Goal: Task Accomplishment & Management: Manage account settings

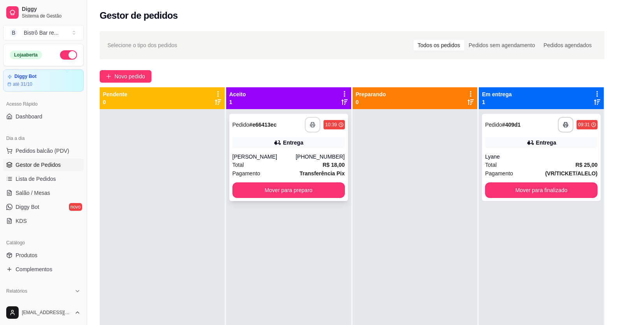
click at [309, 119] on button "button" at bounding box center [313, 125] width 16 height 16
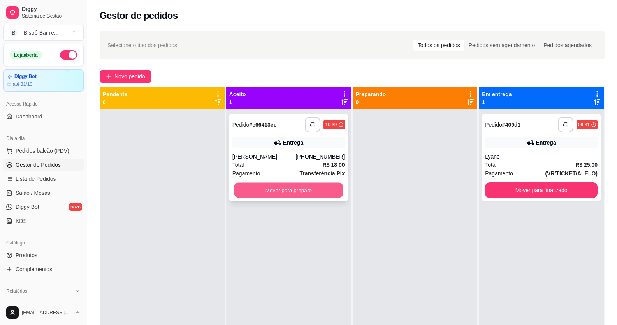
click at [264, 191] on button "Mover para preparo" at bounding box center [288, 190] width 109 height 15
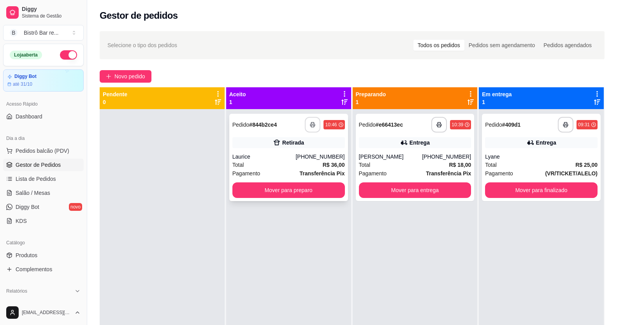
click at [306, 125] on button "button" at bounding box center [313, 125] width 16 height 16
click at [288, 190] on button "Mover para preparo" at bounding box center [288, 190] width 112 height 16
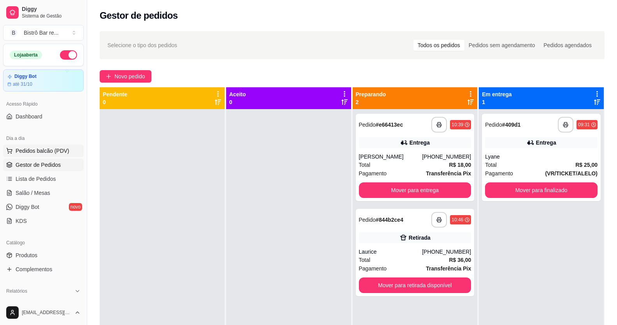
click at [50, 150] on span "Pedidos balcão (PDV)" at bounding box center [43, 151] width 54 height 8
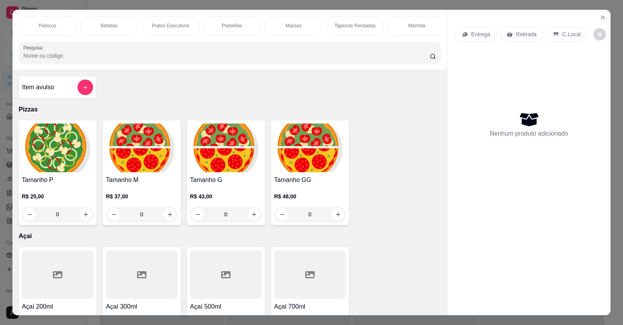
scroll to position [0, 497]
click at [275, 29] on div "Marmita" at bounding box center [288, 25] width 58 height 19
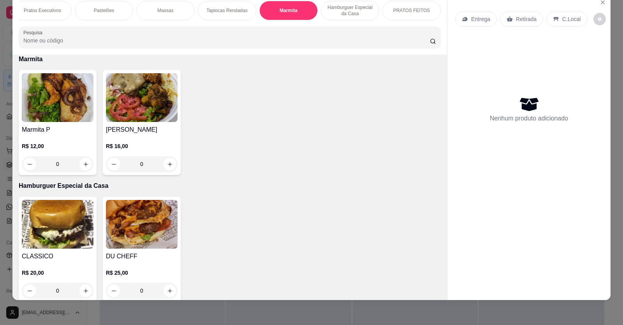
click at [80, 171] on div "0" at bounding box center [58, 164] width 72 height 16
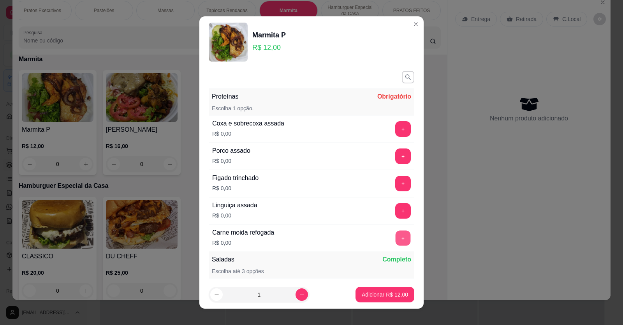
click at [395, 237] on button "+" at bounding box center [402, 237] width 15 height 15
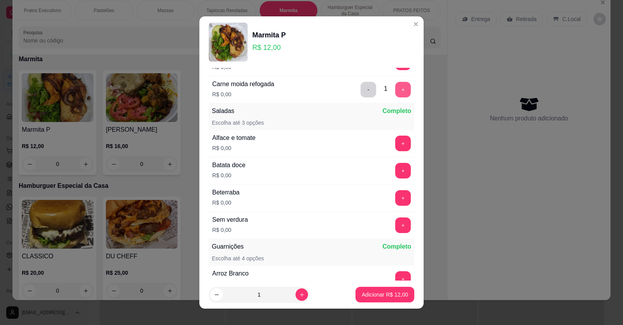
scroll to position [156, 0]
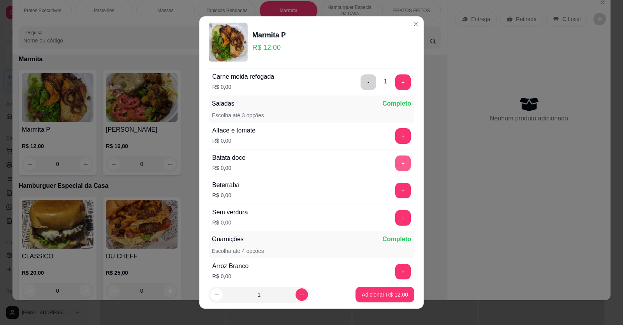
click at [395, 163] on button "+" at bounding box center [403, 163] width 16 height 16
click at [395, 188] on button "+" at bounding box center [403, 191] width 16 height 16
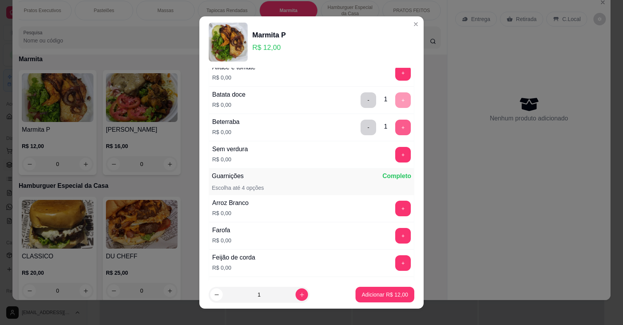
scroll to position [272, 0]
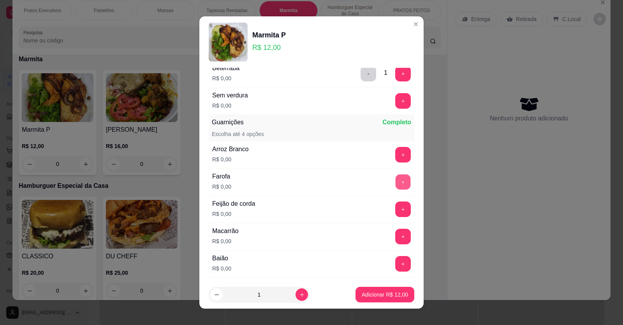
click at [395, 181] on button "+" at bounding box center [402, 181] width 15 height 15
click at [376, 292] on p "Adicionar R$ 12,00" at bounding box center [384, 294] width 45 height 7
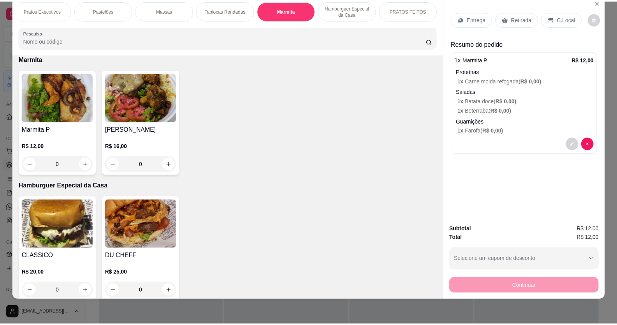
scroll to position [0, 0]
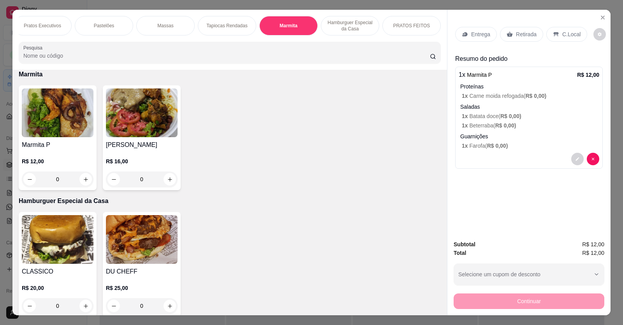
click at [473, 34] on p "Entrega" at bounding box center [480, 34] width 19 height 8
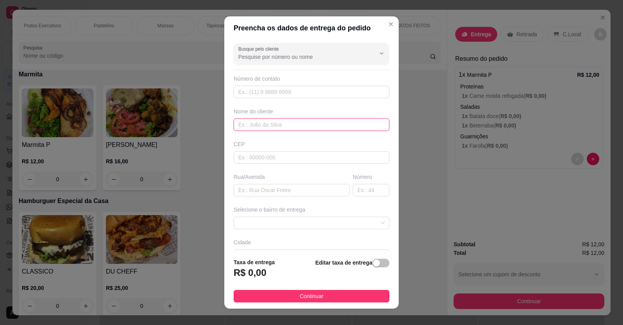
click at [234, 123] on input "text" at bounding box center [312, 124] width 156 height 12
type input "c"
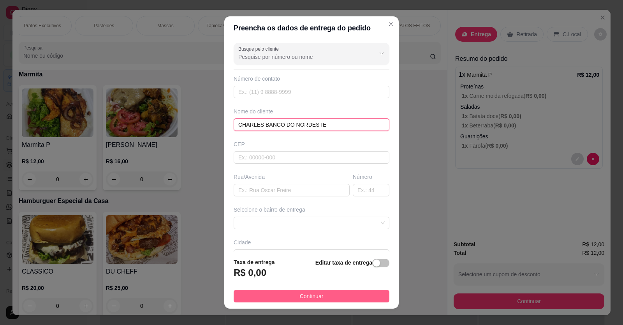
type input "CHARLES BANCO DO NORDESTE"
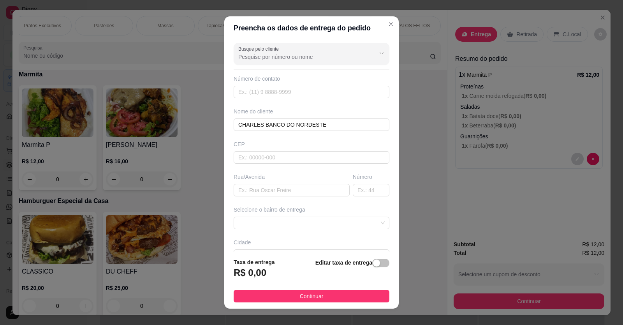
drag, startPoint x: 332, startPoint y: 293, endPoint x: 393, endPoint y: 324, distance: 67.7
click at [332, 293] on button "Continuar" at bounding box center [312, 296] width 156 height 12
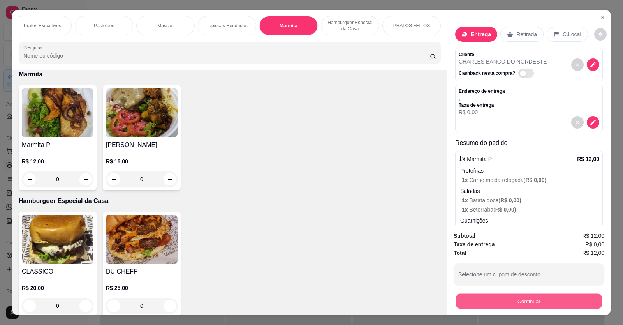
click at [521, 304] on button "Continuar" at bounding box center [529, 300] width 146 height 15
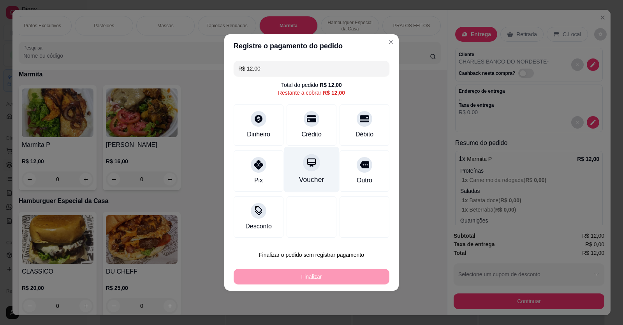
click at [316, 169] on div "Voucher" at bounding box center [311, 170] width 55 height 46
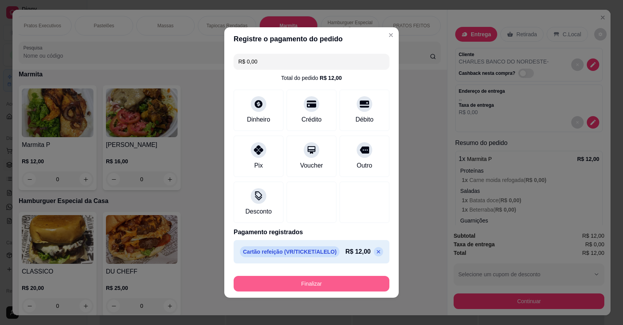
click at [348, 286] on button "Finalizar" at bounding box center [312, 284] width 156 height 16
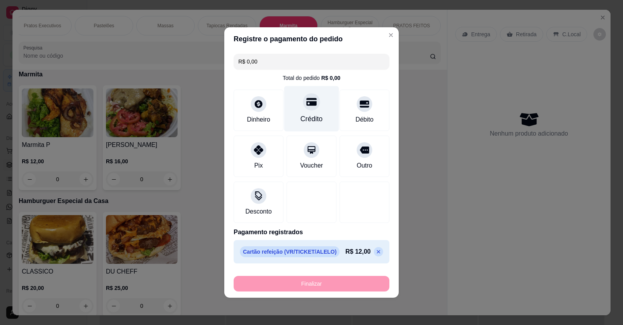
type input "-R$ 12,00"
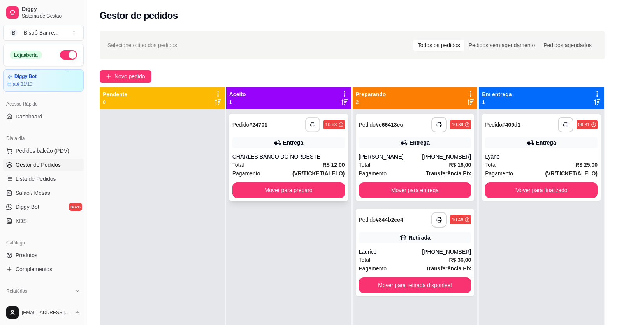
click at [310, 125] on icon "button" at bounding box center [312, 124] width 5 height 5
click at [318, 191] on button "Mover para preparo" at bounding box center [288, 190] width 112 height 16
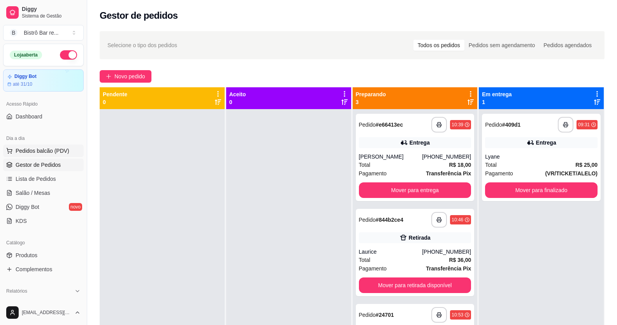
click at [41, 151] on span "Pedidos balcão (PDV)" at bounding box center [43, 151] width 54 height 8
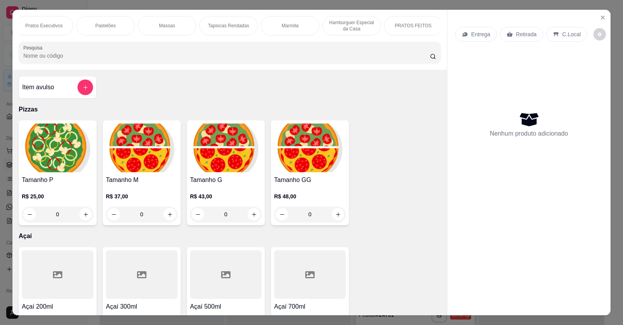
scroll to position [0, 497]
click at [283, 26] on p "Marmita" at bounding box center [288, 26] width 17 height 6
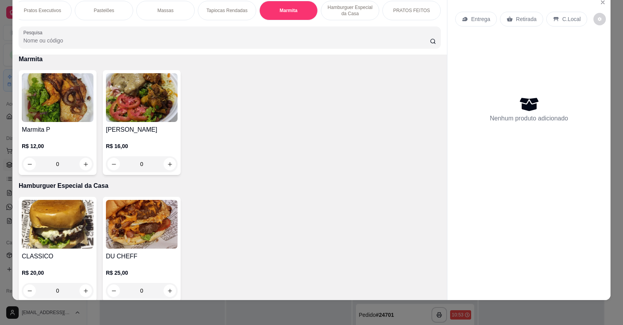
click at [79, 170] on div "0" at bounding box center [58, 164] width 72 height 16
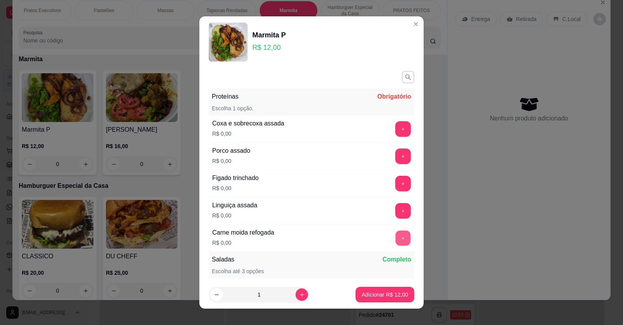
click at [395, 238] on button "+" at bounding box center [402, 237] width 15 height 15
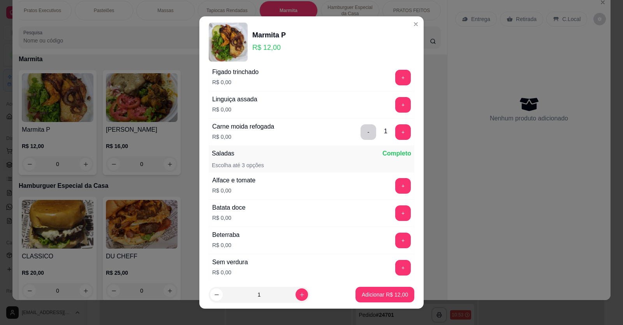
scroll to position [117, 0]
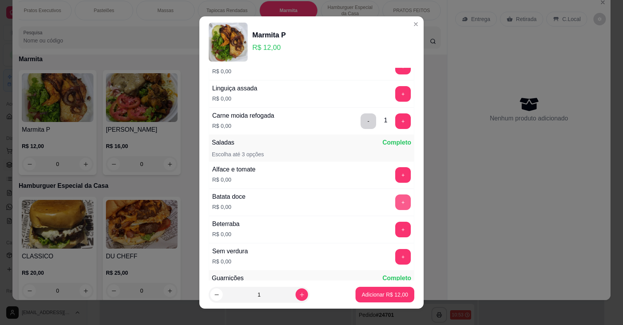
click at [395, 204] on button "+" at bounding box center [403, 202] width 16 height 16
click at [395, 233] on button "+" at bounding box center [402, 228] width 15 height 15
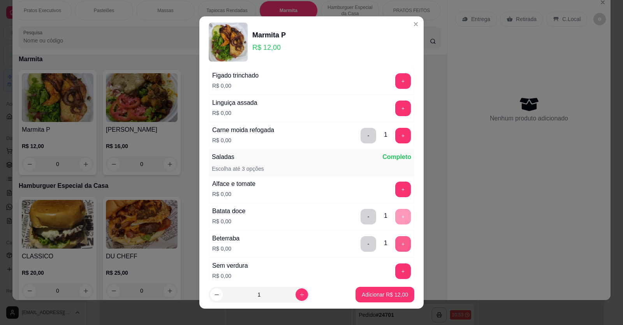
scroll to position [78, 0]
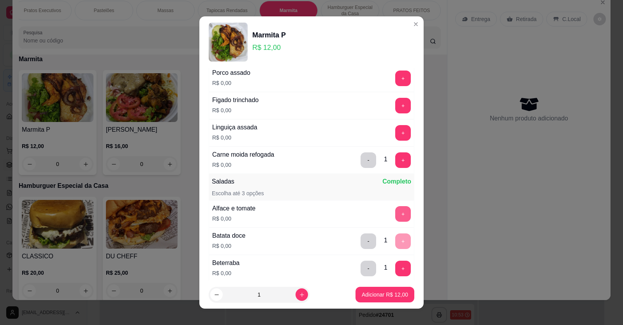
click at [395, 213] on button "+" at bounding box center [403, 214] width 16 height 16
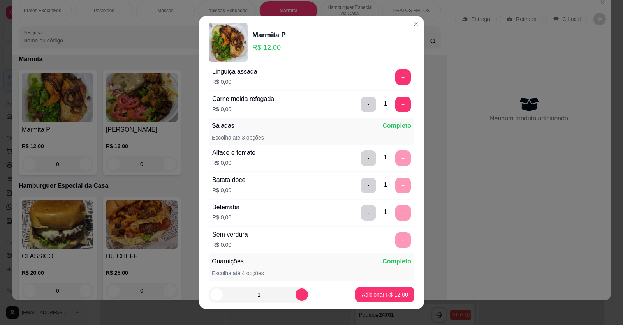
scroll to position [195, 0]
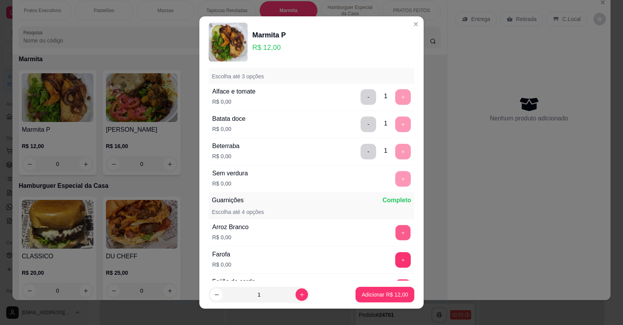
click at [395, 232] on button "+" at bounding box center [402, 232] width 15 height 15
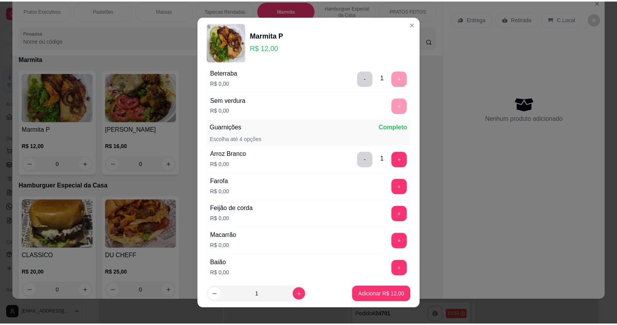
scroll to position [272, 0]
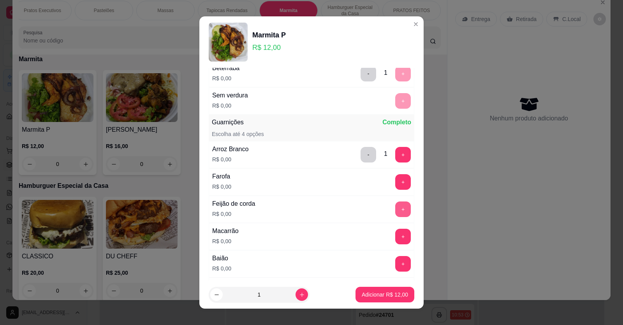
click at [395, 210] on button "+" at bounding box center [403, 209] width 16 height 16
click at [395, 241] on button "+" at bounding box center [402, 235] width 15 height 15
click at [381, 295] on p "Adicionar R$ 12,00" at bounding box center [384, 294] width 45 height 7
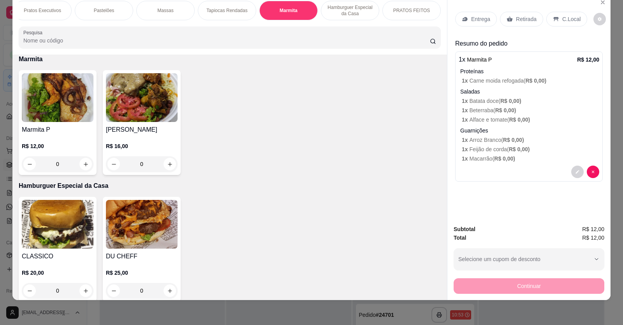
click at [476, 19] on p "Entrega" at bounding box center [480, 19] width 19 height 8
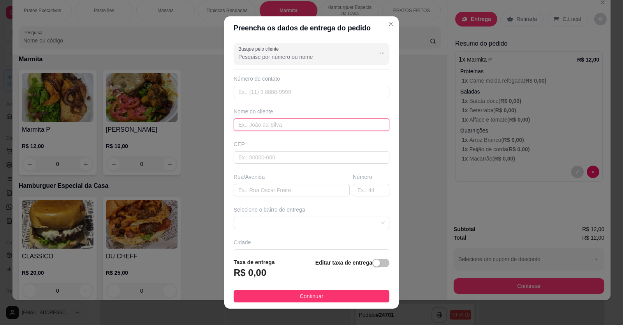
click at [234, 123] on input "text" at bounding box center [312, 124] width 156 height 12
click at [237, 122] on input "[PERSON_NAME]" at bounding box center [312, 124] width 156 height 12
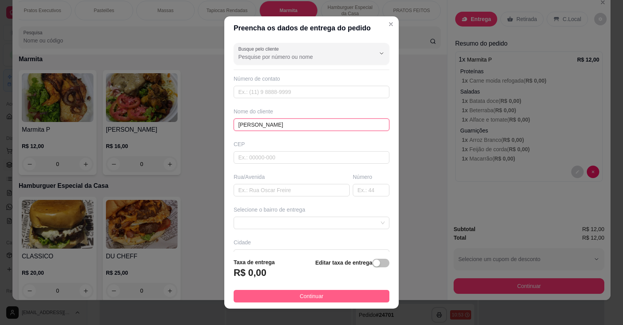
type input "[PERSON_NAME]"
click at [370, 292] on button "Continuar" at bounding box center [312, 296] width 156 height 12
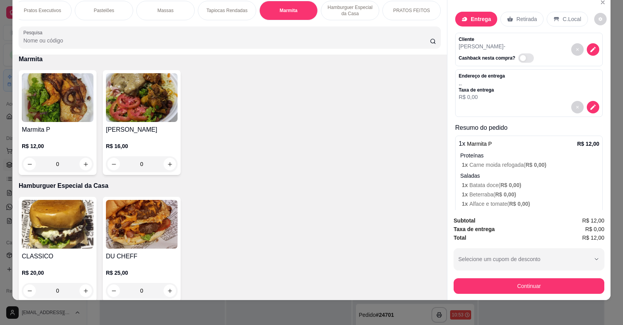
click at [528, 276] on div "Continuar" at bounding box center [528, 285] width 151 height 18
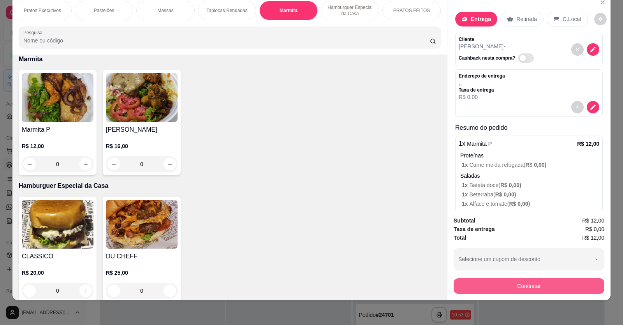
click at [528, 289] on button "Continuar" at bounding box center [528, 286] width 151 height 16
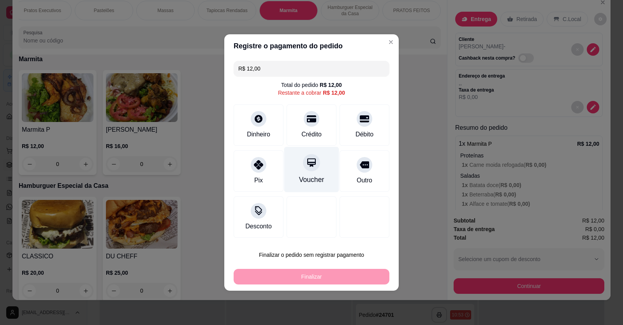
click at [303, 166] on div at bounding box center [311, 162] width 17 height 17
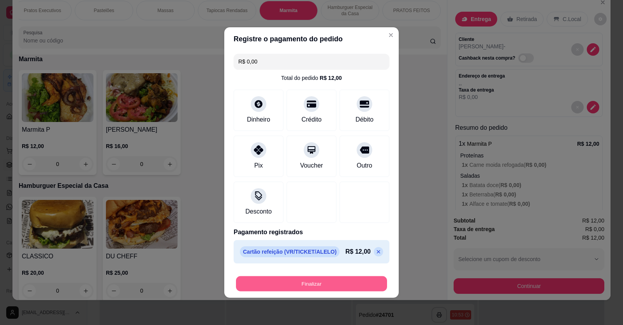
click at [330, 280] on button "Finalizar" at bounding box center [311, 283] width 151 height 15
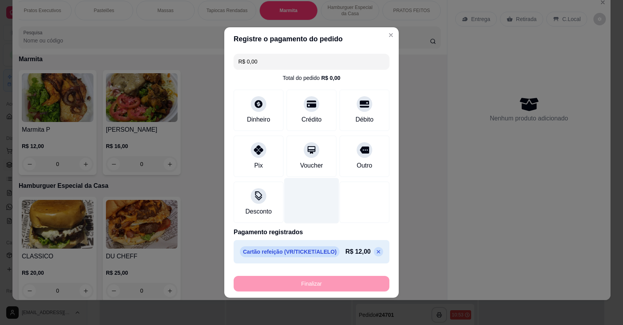
type input "-R$ 12,00"
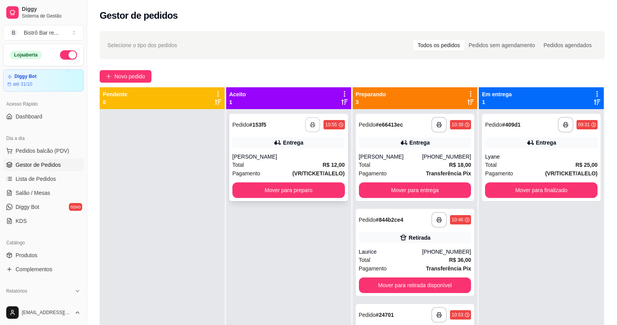
click at [311, 127] on rect "button" at bounding box center [312, 126] width 3 height 2
click at [329, 191] on button "Mover para preparo" at bounding box center [288, 190] width 112 height 16
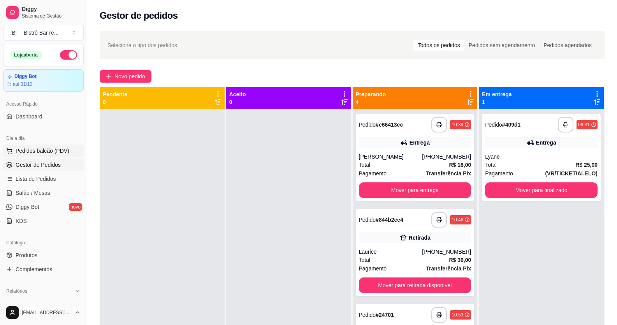
click at [51, 150] on span "Pedidos balcão (PDV)" at bounding box center [43, 151] width 54 height 8
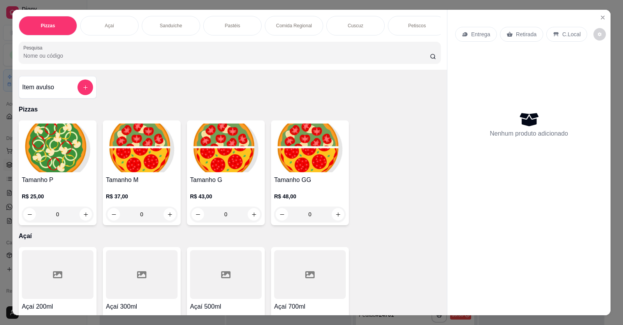
scroll to position [0, 369]
click at [303, 25] on div "Massas" at bounding box center [293, 25] width 58 height 19
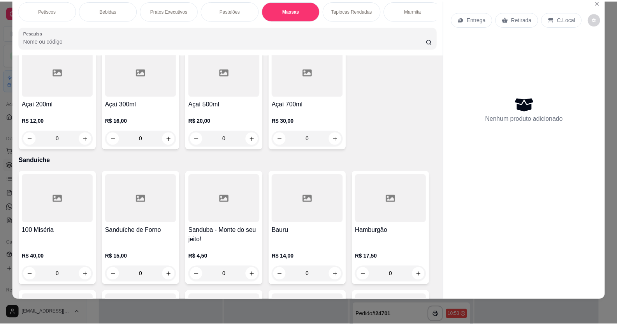
scroll to position [0, 0]
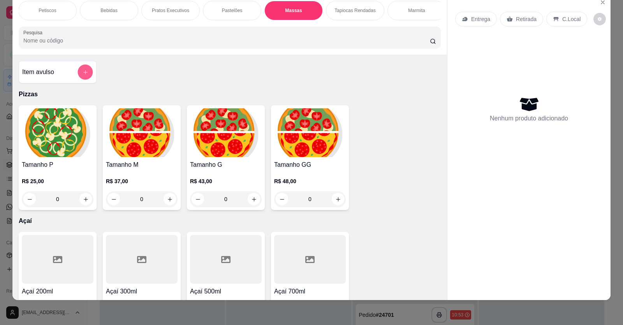
click at [83, 75] on icon "add-separate-item" at bounding box center [86, 72] width 6 height 6
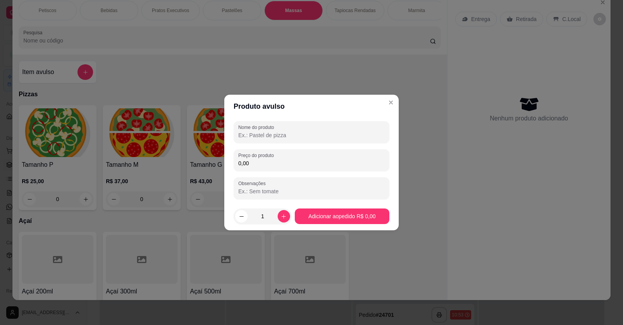
click at [243, 132] on input "Nome do produto" at bounding box center [311, 135] width 146 height 8
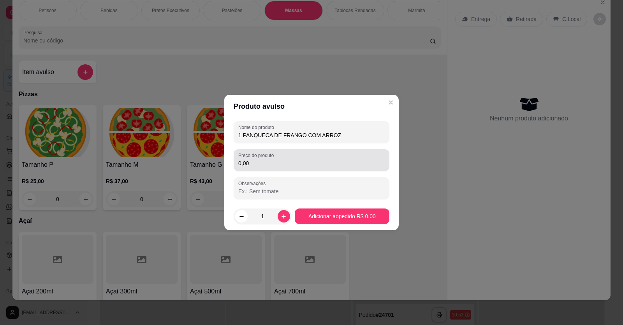
type input "1 PANQUECA DE FRANGO COM ARROZ"
click at [248, 165] on input "0,00" at bounding box center [311, 163] width 146 height 8
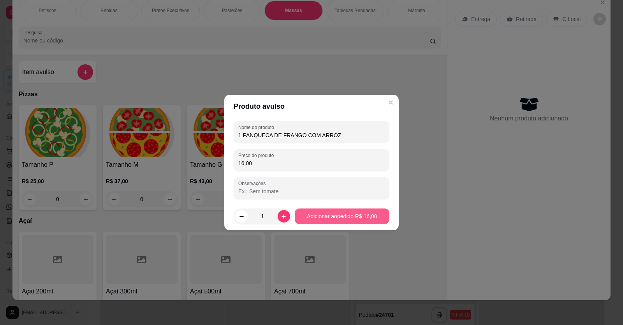
type input "16,00"
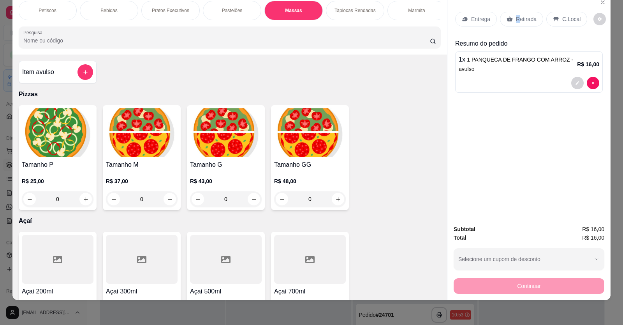
drag, startPoint x: 514, startPoint y: 18, endPoint x: 594, endPoint y: 28, distance: 81.2
click at [516, 18] on p "Retirada" at bounding box center [526, 19] width 21 height 8
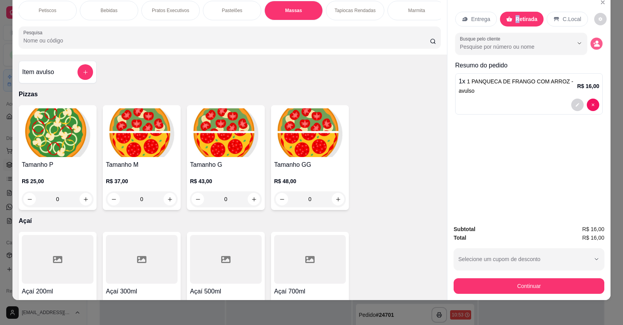
click at [591, 37] on div "Busque pelo cliente" at bounding box center [529, 44] width 148 height 22
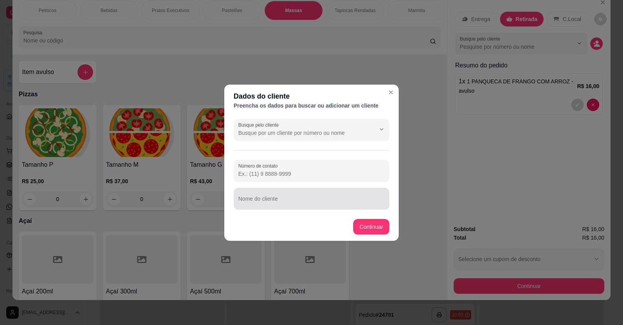
click at [237, 200] on div "Nome do cliente" at bounding box center [312, 199] width 156 height 22
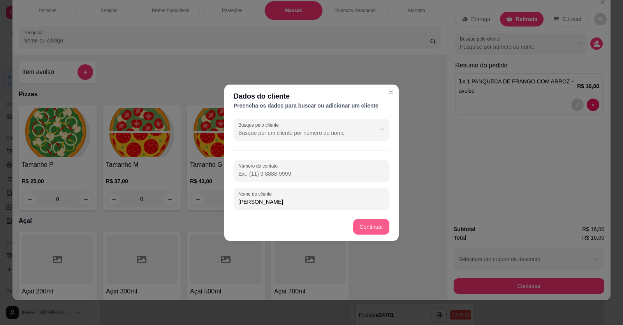
type input "[PERSON_NAME]"
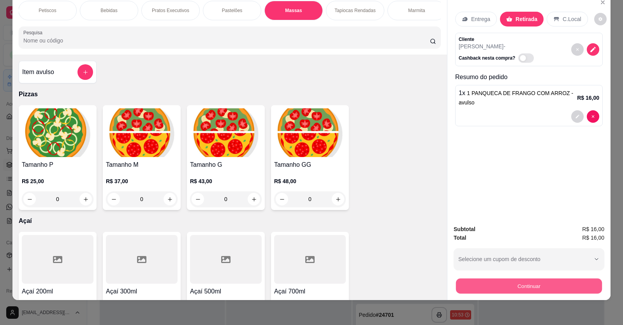
click at [551, 288] on button "Continuar" at bounding box center [529, 285] width 146 height 15
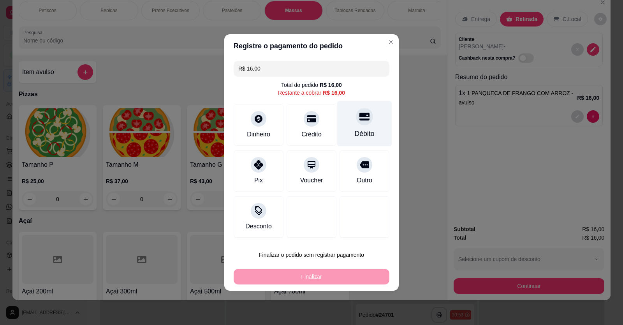
drag, startPoint x: 345, startPoint y: 128, endPoint x: 360, endPoint y: 126, distance: 15.0
click at [348, 127] on div "Débito" at bounding box center [364, 124] width 55 height 46
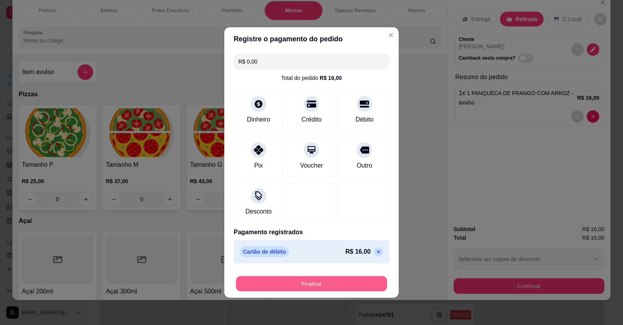
click at [326, 288] on button "Finalizar" at bounding box center [311, 283] width 151 height 15
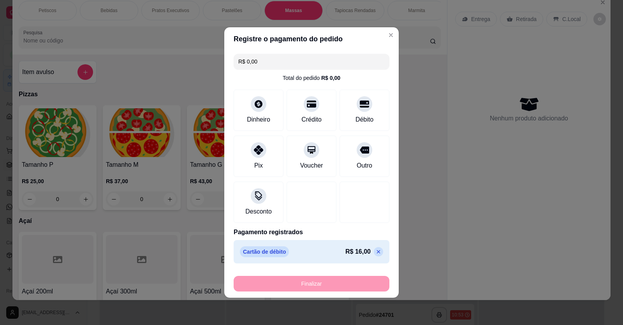
type input "-R$ 16,00"
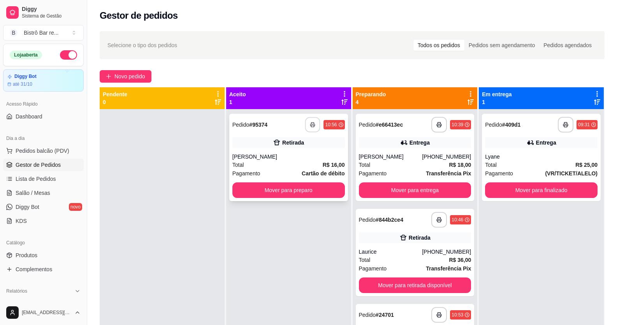
click at [312, 125] on icon "button" at bounding box center [312, 124] width 5 height 5
click at [317, 192] on button "Mover para preparo" at bounding box center [288, 190] width 112 height 16
click at [311, 123] on icon "button" at bounding box center [312, 124] width 5 height 5
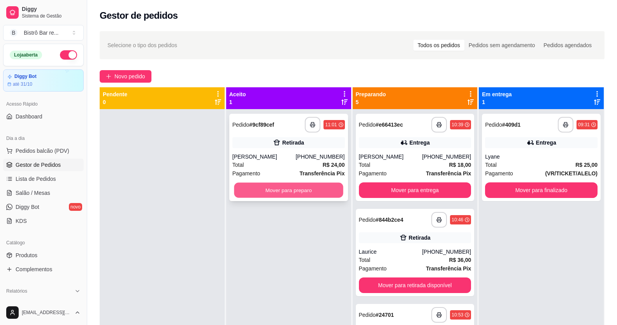
click at [335, 189] on button "Mover para preparo" at bounding box center [288, 190] width 109 height 15
click at [328, 187] on button "Mover para preparo" at bounding box center [288, 190] width 109 height 15
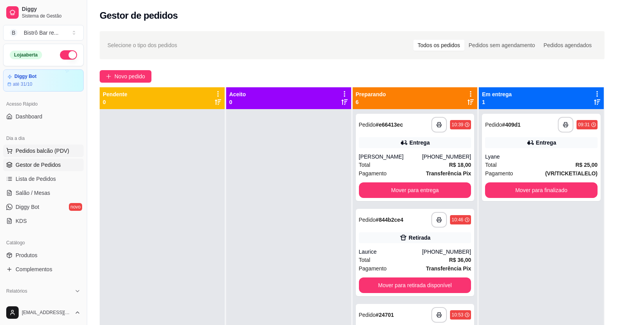
click at [36, 148] on span "Pedidos balcão (PDV)" at bounding box center [43, 151] width 54 height 8
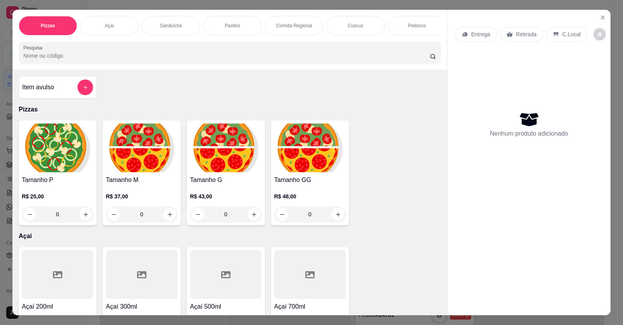
scroll to position [0, 369]
drag, startPoint x: 306, startPoint y: 26, endPoint x: 319, endPoint y: 20, distance: 15.0
click at [306, 26] on div "Massas" at bounding box center [293, 25] width 58 height 19
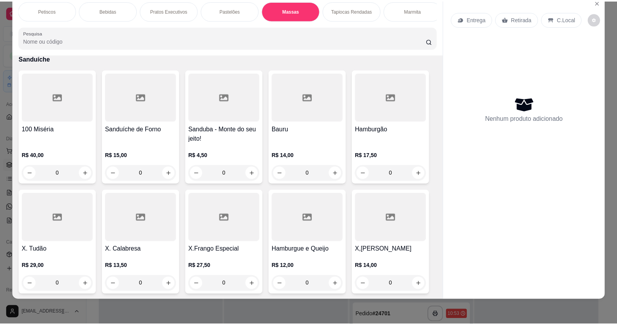
scroll to position [0, 0]
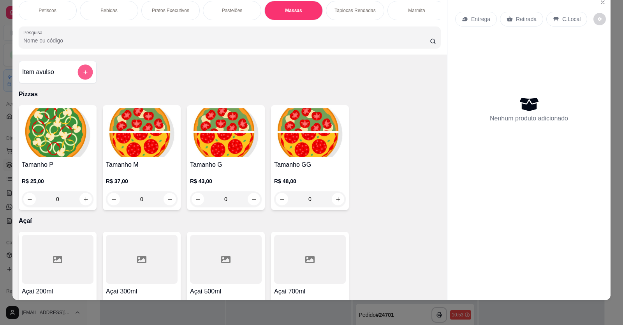
click at [80, 80] on button "add-separate-item" at bounding box center [85, 72] width 15 height 15
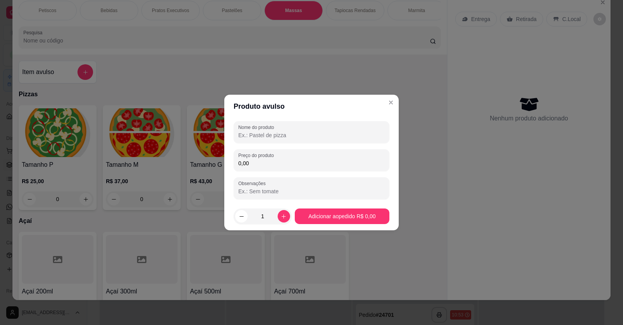
click at [240, 135] on input "Nome do produto" at bounding box center [311, 135] width 146 height 8
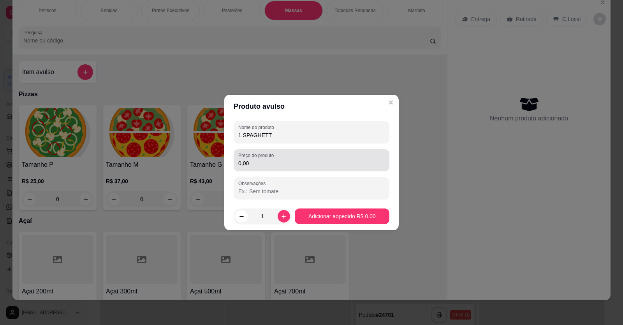
type input "1 SPAGHETT"
click at [254, 163] on input "0,00" at bounding box center [311, 163] width 146 height 8
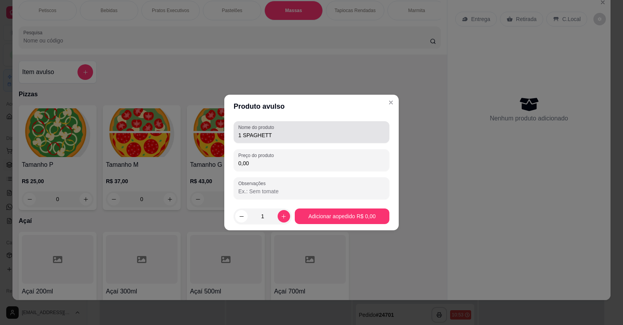
type input "0,00"
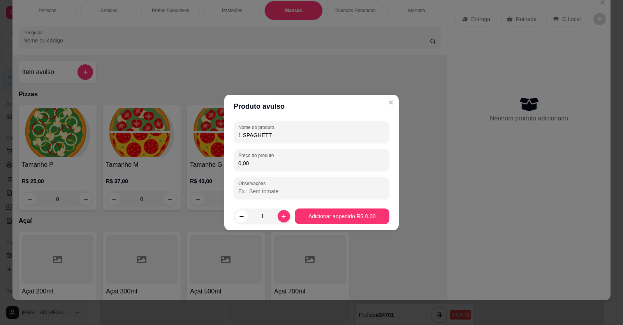
click at [273, 131] on input "1 SPAGHETT" at bounding box center [311, 135] width 146 height 8
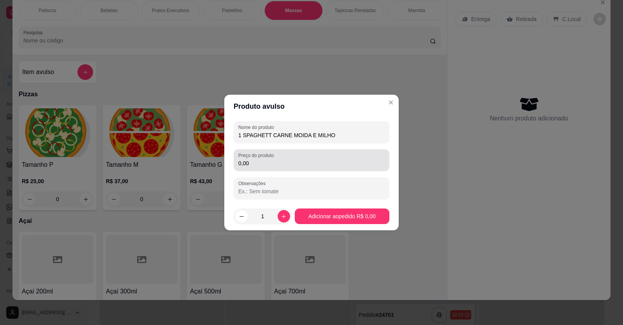
type input "1 SPAGHETT CARNE MOIDA E MILHO"
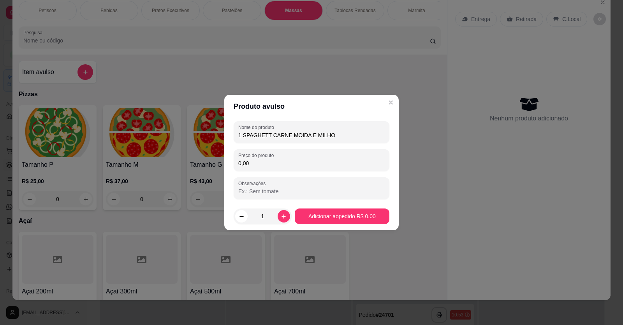
drag, startPoint x: 252, startPoint y: 163, endPoint x: 255, endPoint y: 158, distance: 5.9
click at [252, 162] on input "0,00" at bounding box center [311, 163] width 146 height 8
type input "13,50"
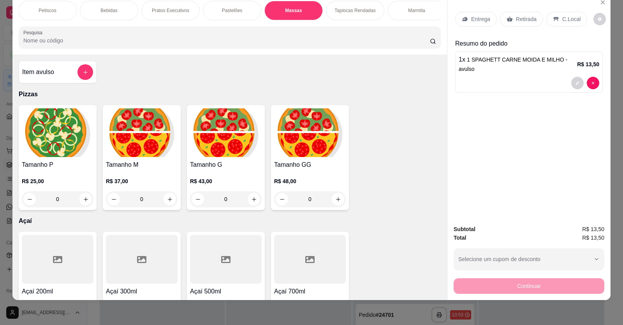
click at [475, 15] on p "Entrega" at bounding box center [480, 19] width 19 height 8
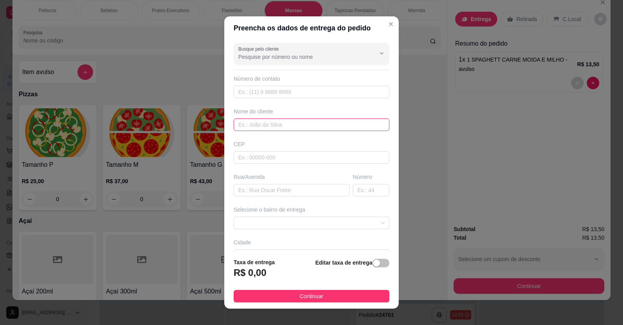
click at [234, 123] on input "text" at bounding box center [312, 124] width 156 height 12
type input "d"
type input "DEBORA"
click at [234, 192] on input "text" at bounding box center [292, 190] width 116 height 12
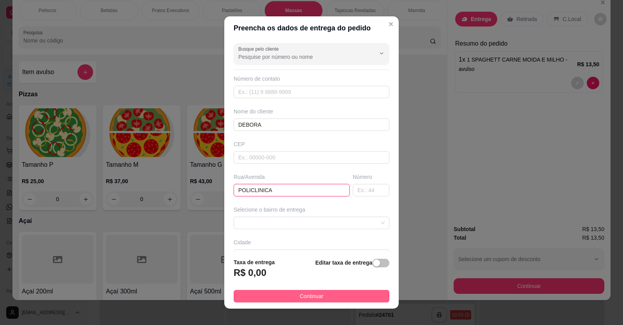
type input "POLICLINICA"
click at [301, 295] on span "Continuar" at bounding box center [312, 296] width 24 height 9
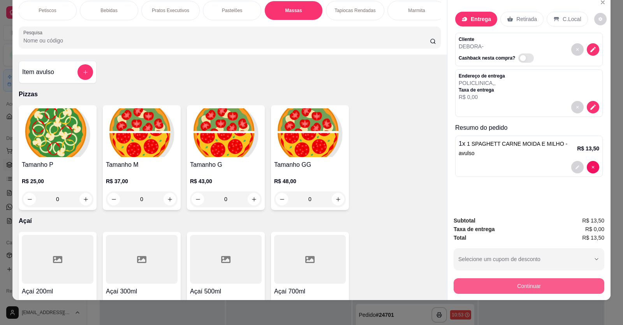
click at [498, 290] on button "Continuar" at bounding box center [528, 286] width 151 height 16
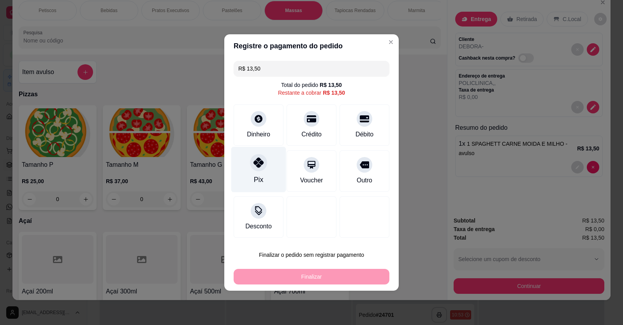
click at [255, 174] on div "Pix" at bounding box center [258, 179] width 9 height 10
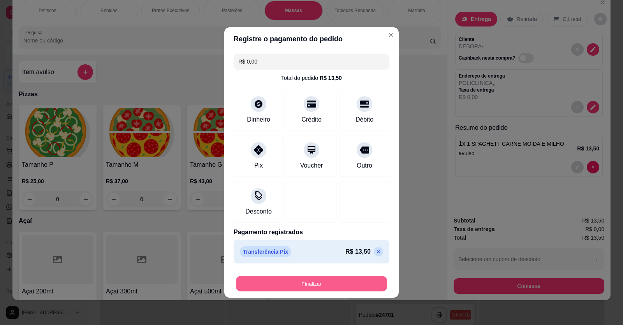
click at [306, 279] on button "Finalizar" at bounding box center [311, 283] width 151 height 15
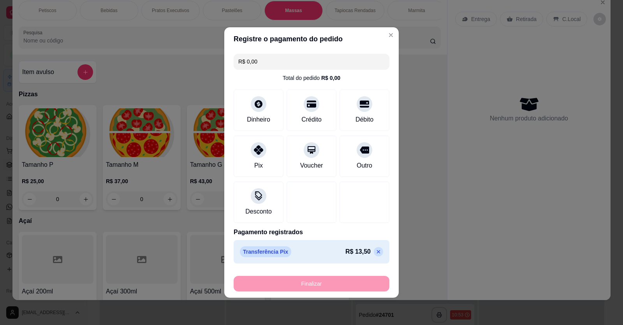
type input "-R$ 13,50"
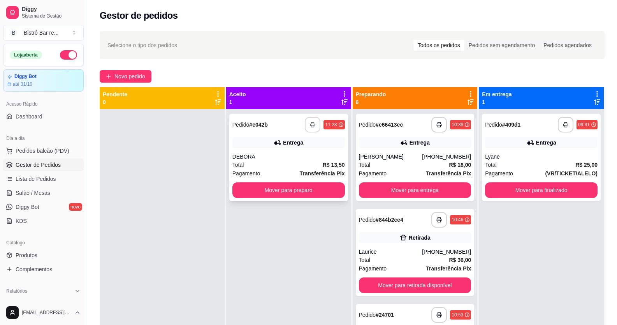
click at [310, 124] on icon "button" at bounding box center [312, 124] width 5 height 5
click at [330, 192] on button "Mover para preparo" at bounding box center [288, 190] width 112 height 16
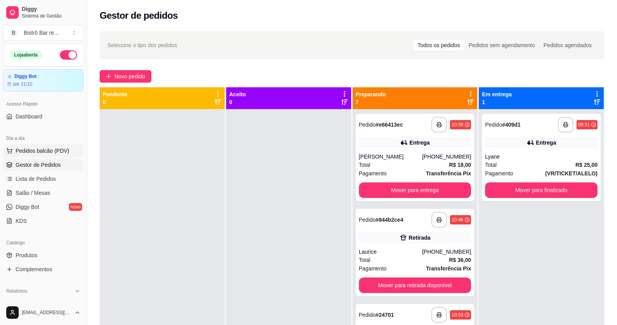
click at [46, 150] on span "Pedidos balcão (PDV)" at bounding box center [43, 151] width 54 height 8
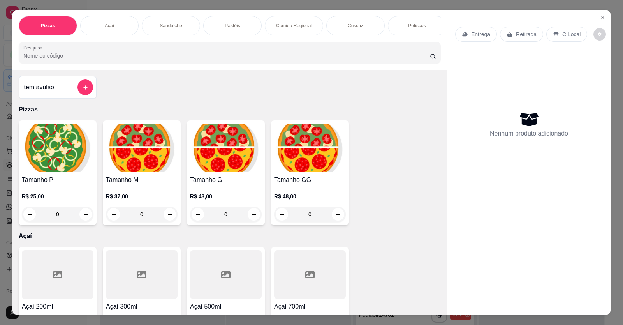
scroll to position [0, 369]
click at [309, 24] on div "Massas" at bounding box center [293, 25] width 58 height 19
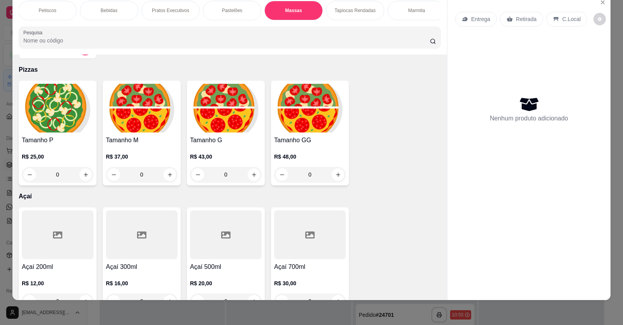
scroll to position [0, 0]
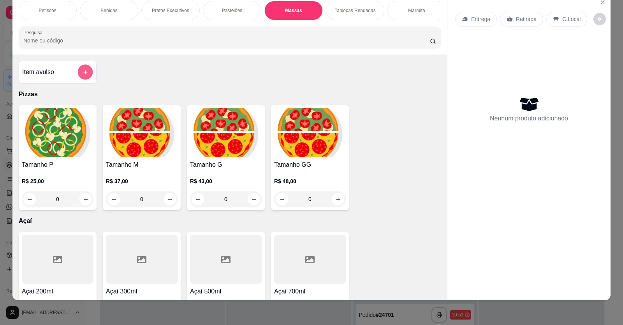
click at [83, 75] on icon "add-separate-item" at bounding box center [86, 72] width 6 height 6
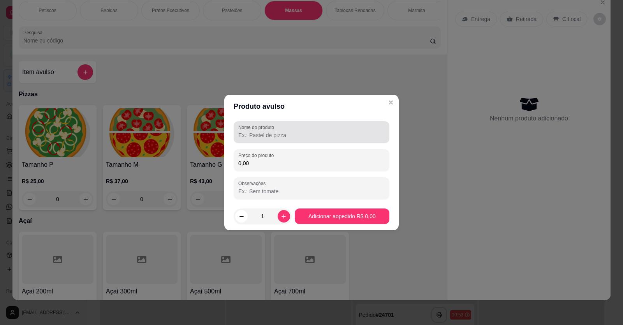
click at [239, 135] on input "Nome do produto" at bounding box center [311, 135] width 146 height 8
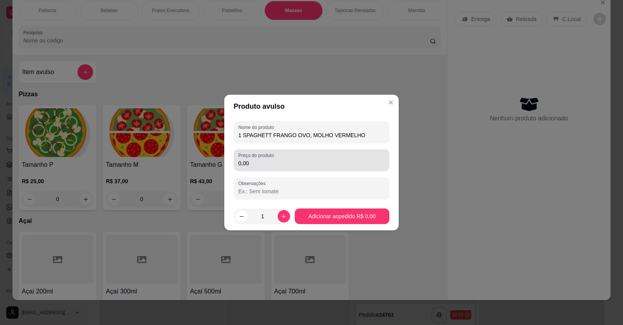
type input "1 SPAGHETT FRANGO OVO, MOLHO VERMELHO"
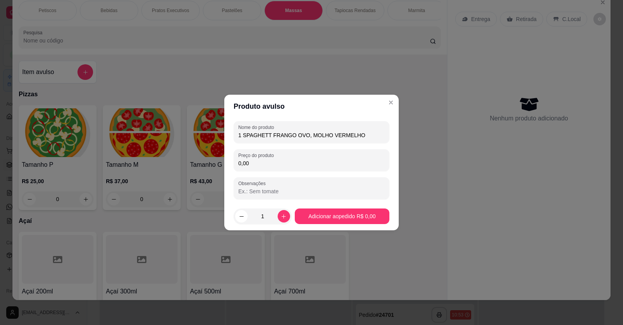
click at [251, 164] on input "0,00" at bounding box center [311, 163] width 146 height 8
type input "14,00"
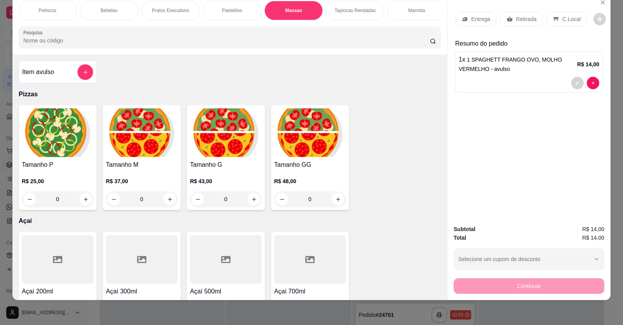
click at [480, 23] on p "Entrega" at bounding box center [480, 19] width 19 height 8
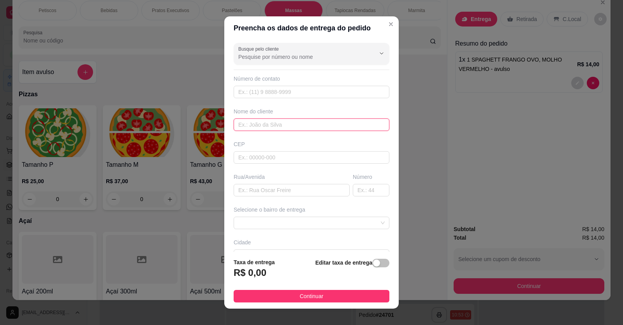
click at [237, 123] on input "text" at bounding box center [312, 124] width 156 height 12
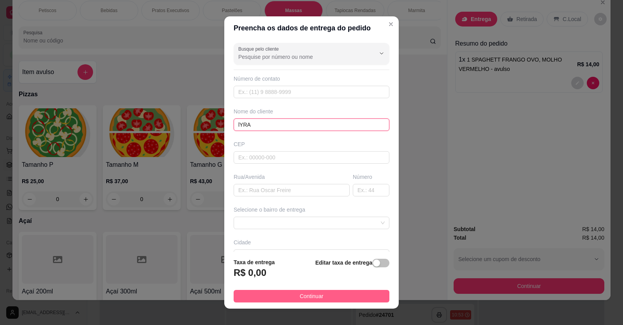
type input "lYRA"
click at [337, 295] on button "Continuar" at bounding box center [312, 296] width 156 height 12
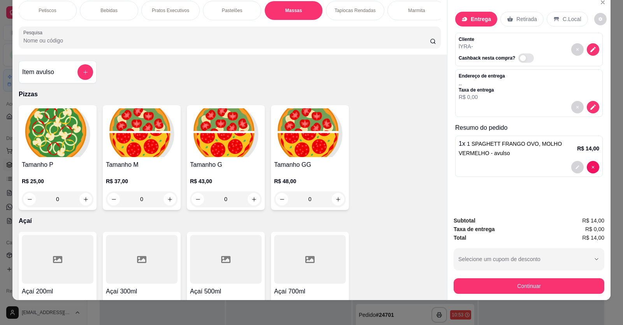
click at [523, 14] on div "Retirada" at bounding box center [521, 19] width 43 height 15
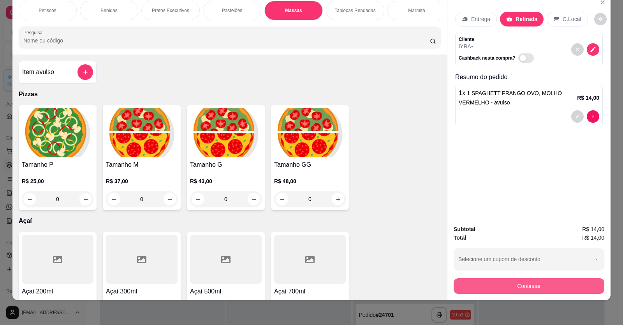
click at [512, 283] on button "Continuar" at bounding box center [528, 286] width 151 height 16
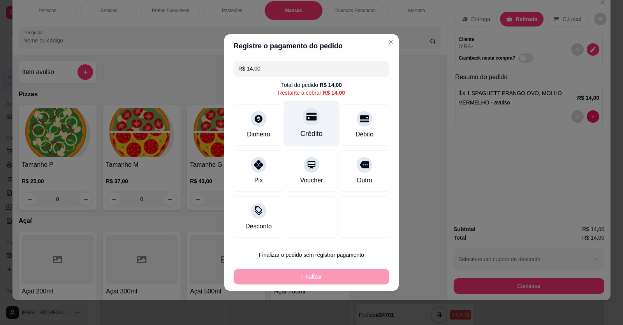
click at [316, 135] on div "Crédito" at bounding box center [311, 133] width 22 height 10
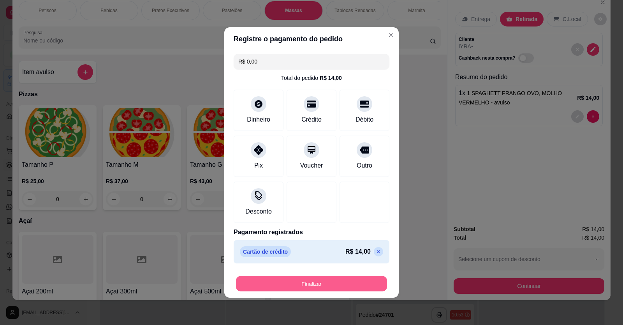
click at [323, 284] on button "Finalizar" at bounding box center [311, 283] width 151 height 15
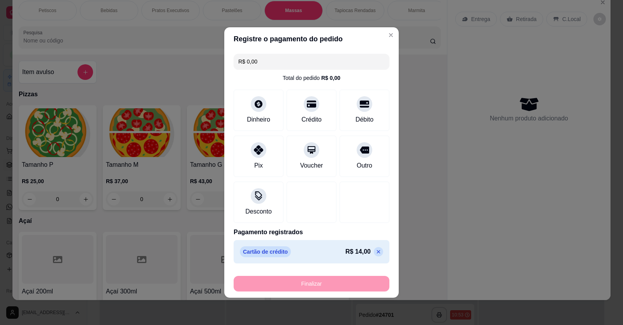
type input "-R$ 14,00"
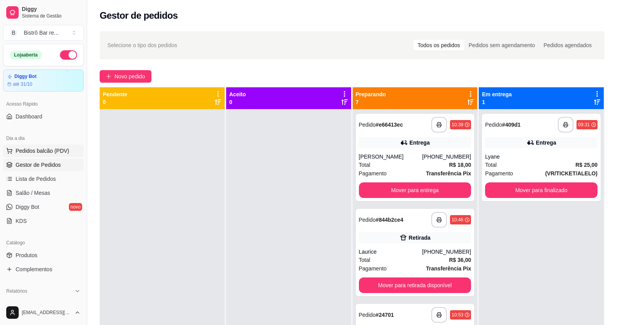
click at [41, 149] on span "Pedidos balcão (PDV)" at bounding box center [43, 151] width 54 height 8
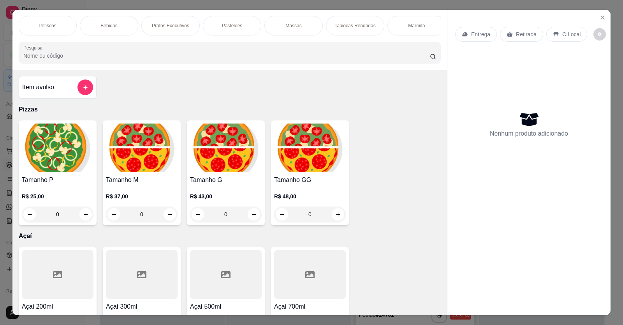
scroll to position [0, 497]
click at [291, 27] on p "Marmita" at bounding box center [288, 26] width 17 height 6
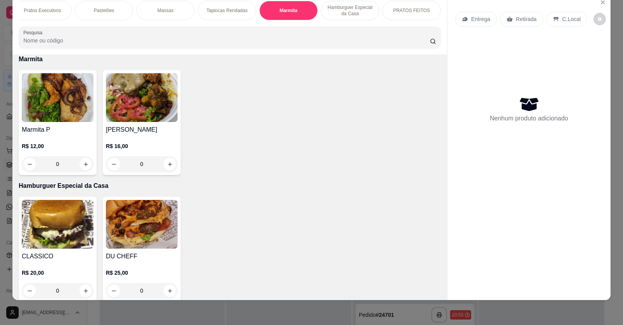
click at [83, 170] on div "0" at bounding box center [58, 164] width 72 height 16
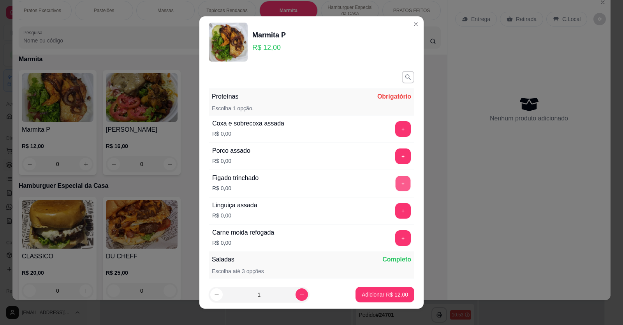
click at [395, 183] on button "+" at bounding box center [402, 183] width 15 height 15
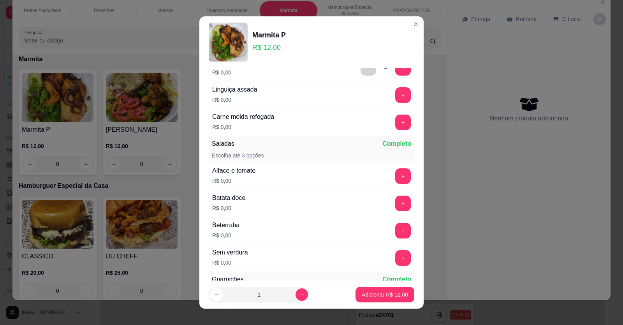
scroll to position [117, 0]
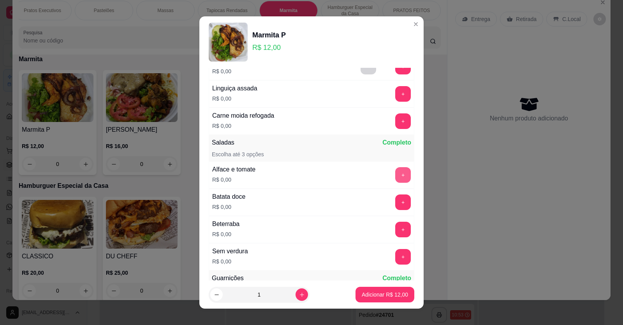
click at [395, 172] on button "+" at bounding box center [403, 175] width 16 height 16
click at [395, 199] on button "+" at bounding box center [402, 201] width 15 height 15
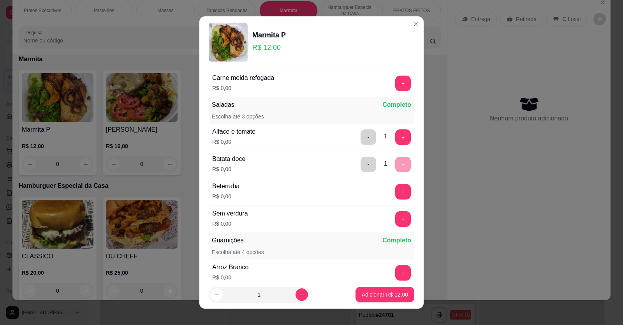
scroll to position [195, 0]
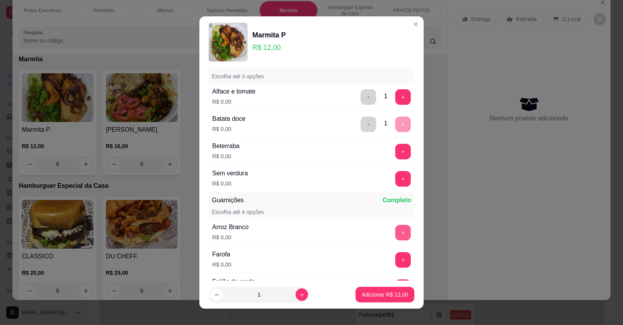
click at [395, 232] on button "+" at bounding box center [403, 233] width 16 height 16
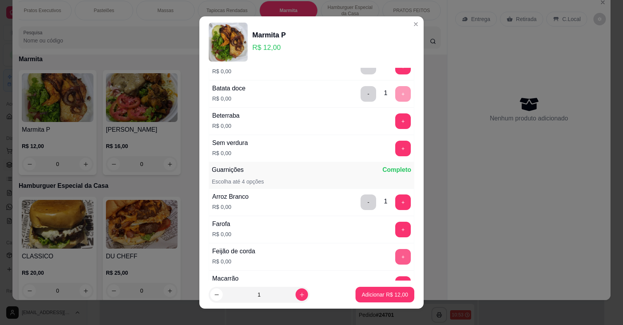
scroll to position [234, 0]
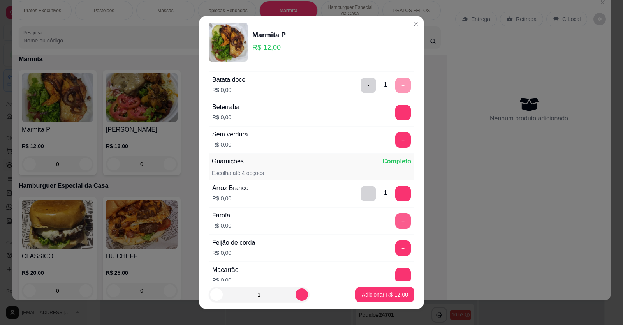
click at [395, 215] on button "+" at bounding box center [403, 221] width 16 height 16
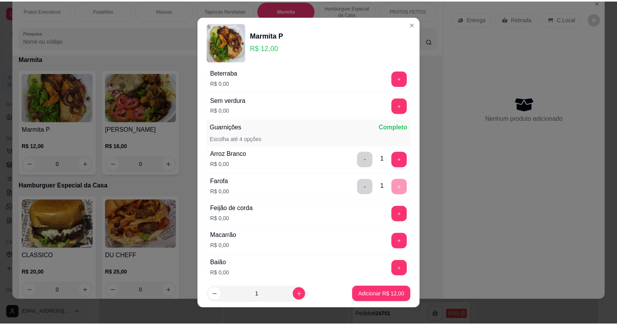
scroll to position [272, 0]
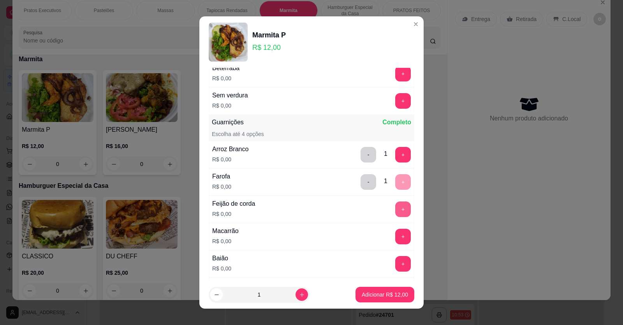
click at [395, 210] on button "+" at bounding box center [403, 209] width 16 height 16
click at [395, 232] on button "+" at bounding box center [403, 236] width 16 height 16
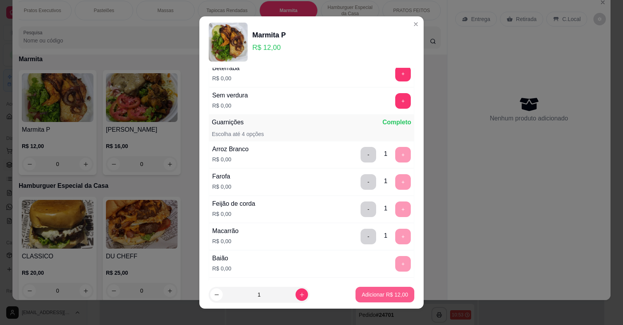
click at [381, 298] on p "Adicionar R$ 12,00" at bounding box center [385, 294] width 46 height 8
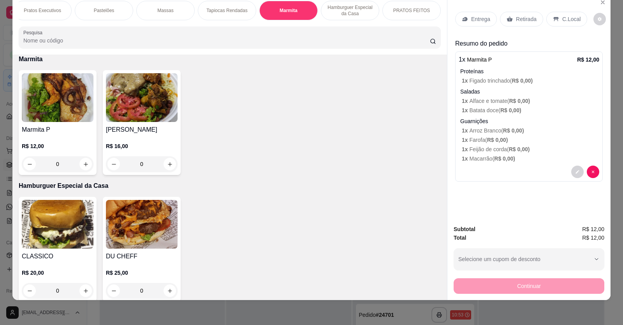
click at [478, 18] on p "Entrega" at bounding box center [480, 19] width 19 height 8
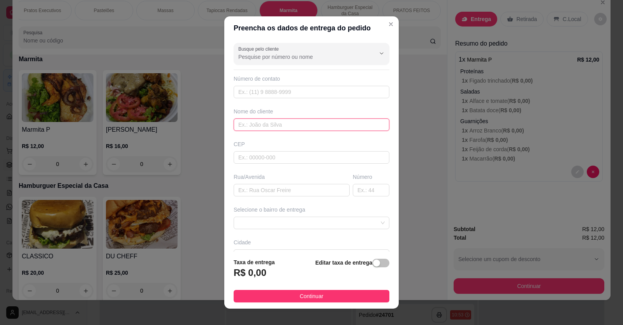
click at [234, 125] on input "text" at bounding box center [312, 124] width 156 height 12
type input "m"
type input "[PERSON_NAME]"
click at [241, 190] on input "text" at bounding box center [292, 190] width 116 height 12
type input "DELEGACIA"
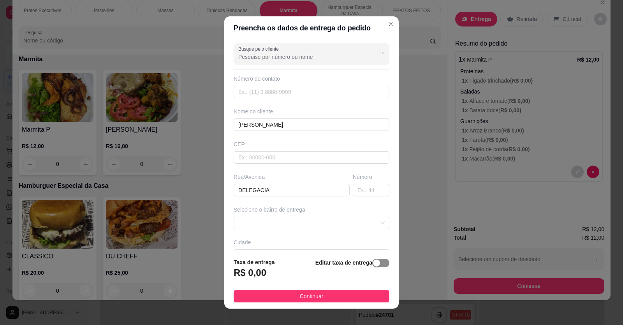
click at [376, 263] on span "button" at bounding box center [380, 262] width 17 height 9
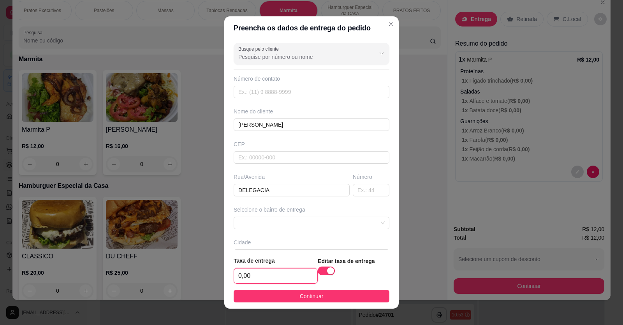
click at [237, 274] on input "0,00" at bounding box center [275, 275] width 83 height 15
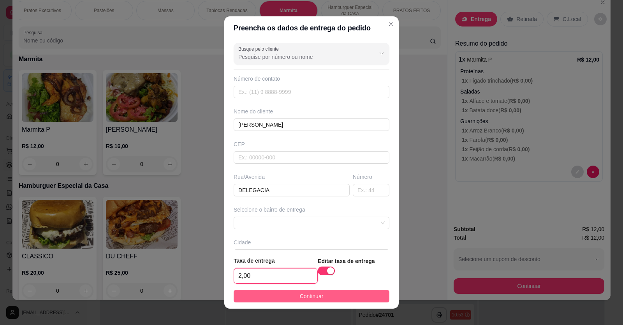
type input "2,00"
click at [323, 299] on button "Continuar" at bounding box center [312, 296] width 156 height 12
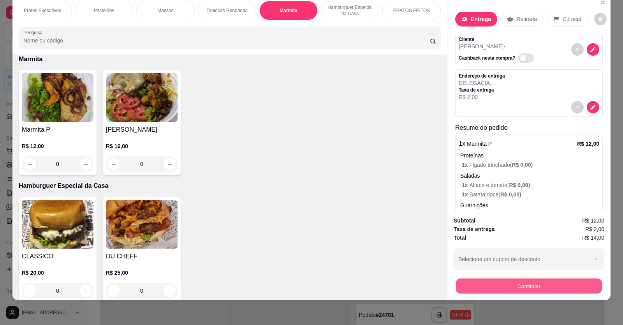
click at [550, 281] on button "Continuar" at bounding box center [529, 285] width 146 height 15
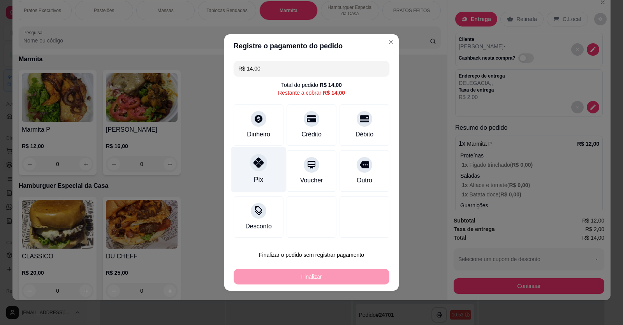
click at [249, 168] on div "Pix" at bounding box center [258, 170] width 55 height 46
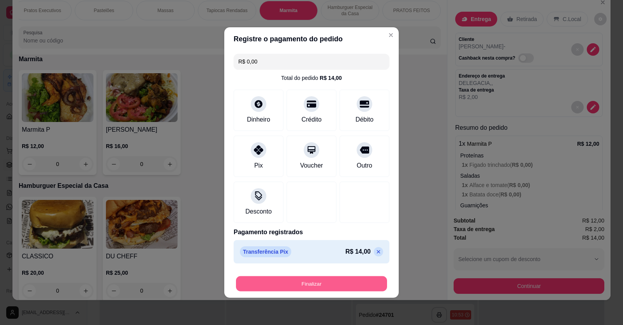
click at [302, 281] on button "Finalizar" at bounding box center [311, 283] width 151 height 15
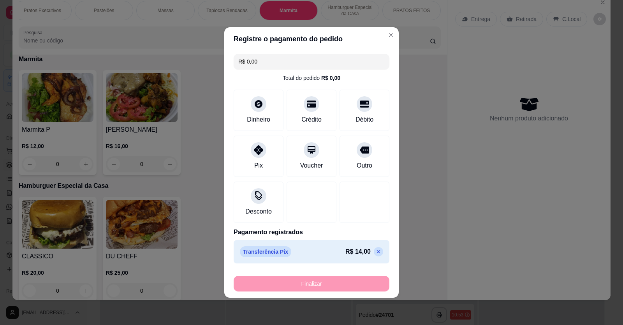
type input "-R$ 14,00"
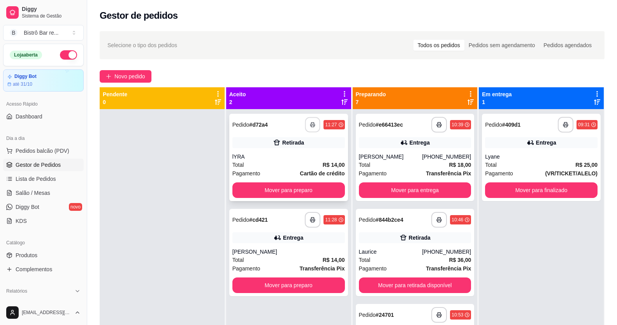
click at [310, 123] on icon "button" at bounding box center [312, 124] width 5 height 5
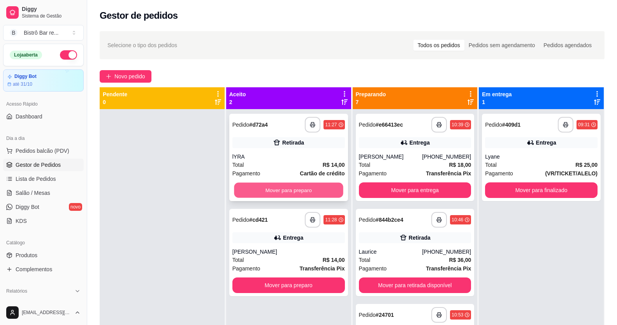
click at [272, 195] on button "Mover para preparo" at bounding box center [288, 190] width 109 height 15
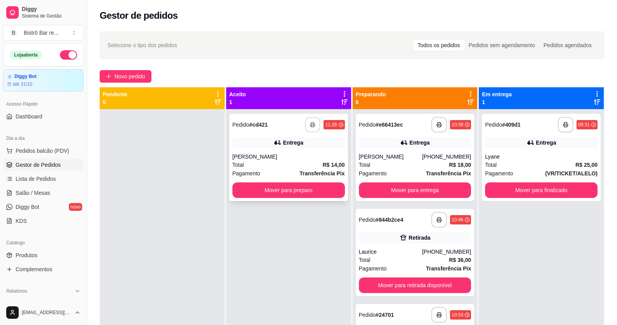
click at [311, 122] on polyline "button" at bounding box center [312, 123] width 3 height 2
click at [265, 189] on button "Mover para preparo" at bounding box center [288, 190] width 109 height 15
click at [310, 125] on icon "button" at bounding box center [312, 124] width 5 height 5
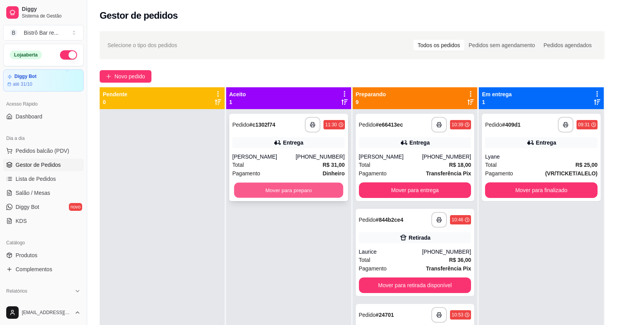
click at [335, 195] on button "Mover para preparo" at bounding box center [288, 190] width 109 height 15
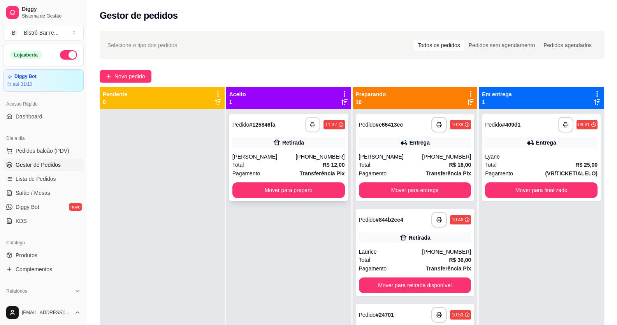
click at [314, 123] on button "button" at bounding box center [312, 124] width 15 height 15
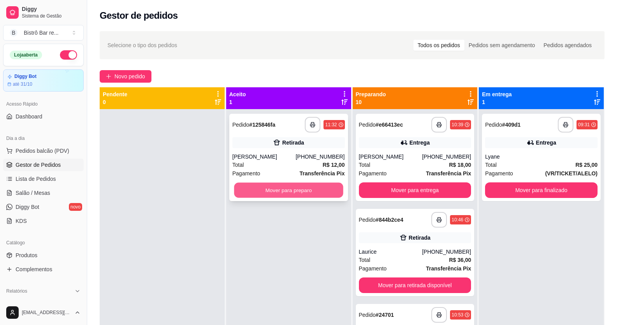
click at [275, 192] on button "Mover para preparo" at bounding box center [288, 190] width 109 height 15
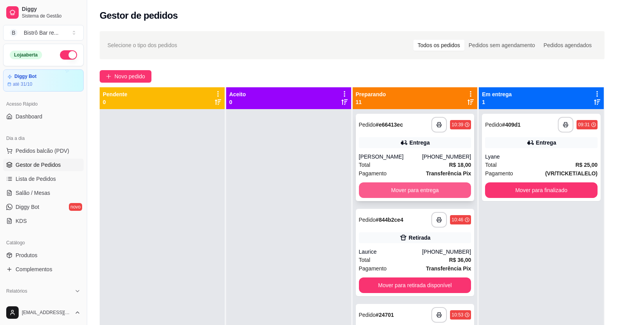
click at [414, 198] on button "Mover para entrega" at bounding box center [415, 190] width 112 height 16
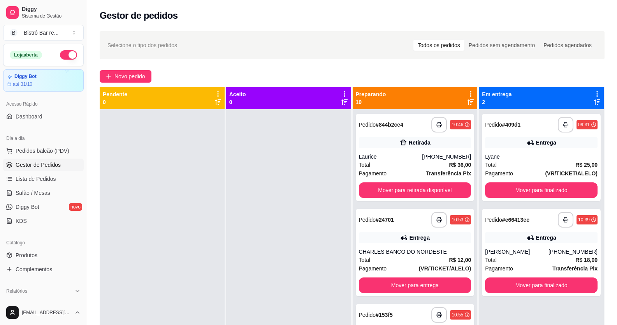
click at [404, 199] on div "**********" at bounding box center [415, 157] width 119 height 87
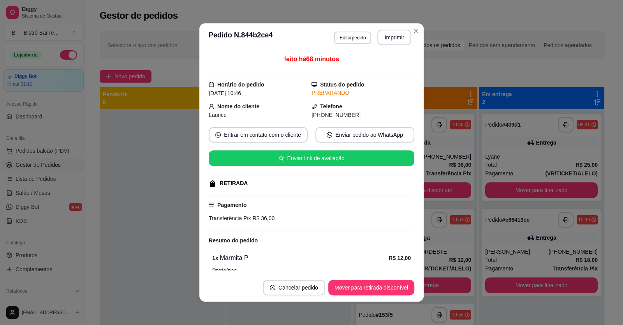
click at [404, 191] on div "feito há 68 minutos Horário do pedido [DATE] 10:46 Status do pedido PREPARANDO …" at bounding box center [311, 162] width 205 height 216
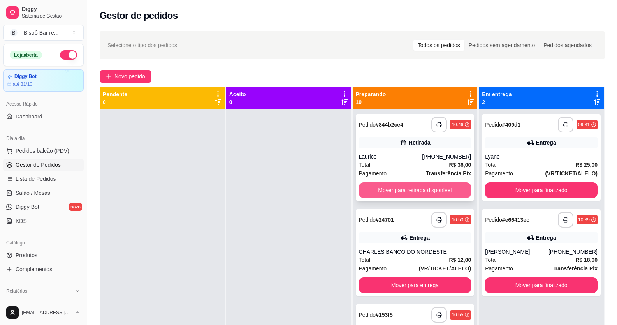
click at [418, 192] on button "Mover para retirada disponível" at bounding box center [415, 190] width 112 height 16
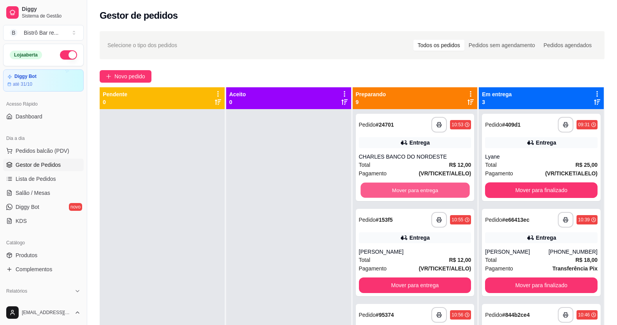
click at [418, 192] on button "Mover para entrega" at bounding box center [414, 190] width 109 height 15
click at [418, 192] on button "Mover para entrega" at bounding box center [415, 190] width 112 height 16
click at [418, 192] on button "Mover para retirada disponível" at bounding box center [415, 190] width 112 height 16
click at [418, 192] on button "Mover para retirada disponível" at bounding box center [414, 190] width 109 height 15
click at [418, 192] on button "Mover para entrega" at bounding box center [415, 190] width 112 height 16
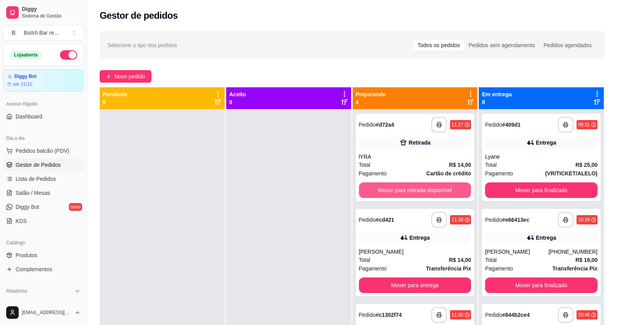
click at [418, 192] on button "Mover para retirada disponível" at bounding box center [415, 190] width 112 height 16
click at [418, 192] on button "Mover para entrega" at bounding box center [414, 190] width 109 height 15
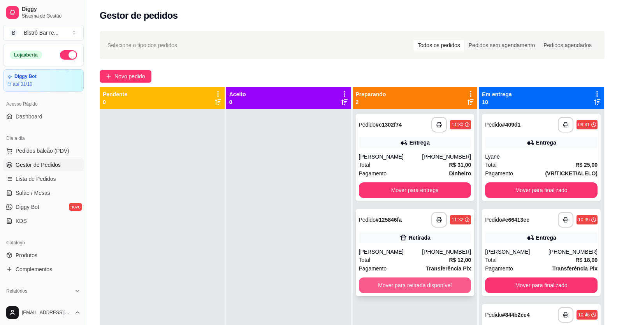
click at [411, 290] on button "Mover para retirada disponível" at bounding box center [415, 285] width 112 height 16
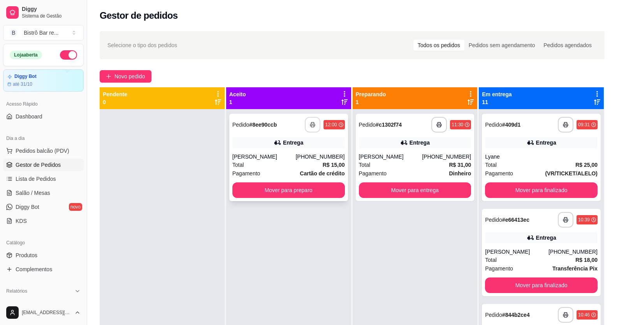
click at [311, 127] on rect "button" at bounding box center [312, 126] width 3 height 2
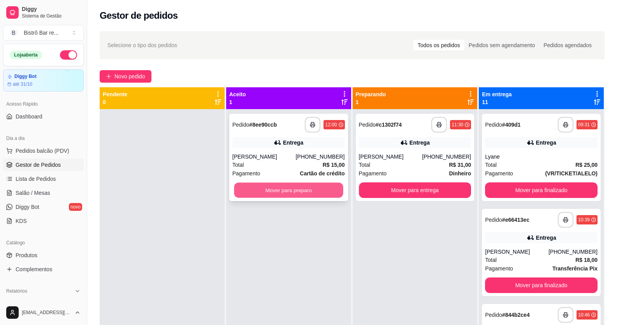
click at [331, 186] on button "Mover para preparo" at bounding box center [288, 190] width 109 height 15
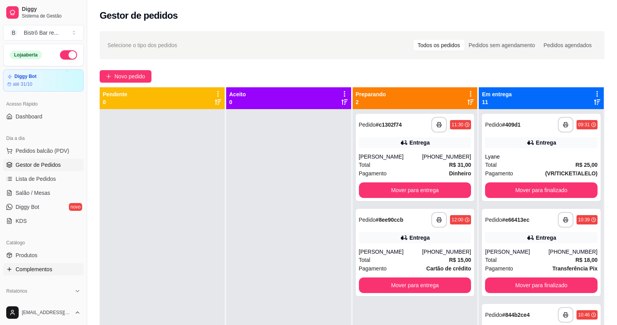
click at [28, 266] on span "Complementos" at bounding box center [34, 269] width 37 height 8
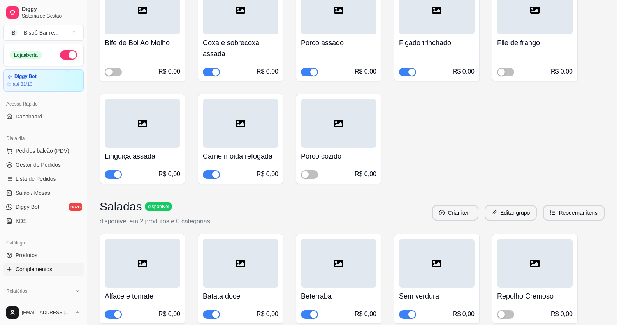
scroll to position [4476, 0]
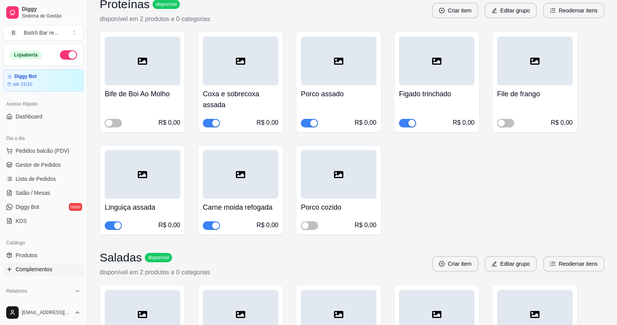
click at [115, 222] on div "button" at bounding box center [117, 225] width 7 height 7
click at [36, 165] on span "Gestor de Pedidos" at bounding box center [38, 165] width 45 height 8
